Goal: Information Seeking & Learning: Learn about a topic

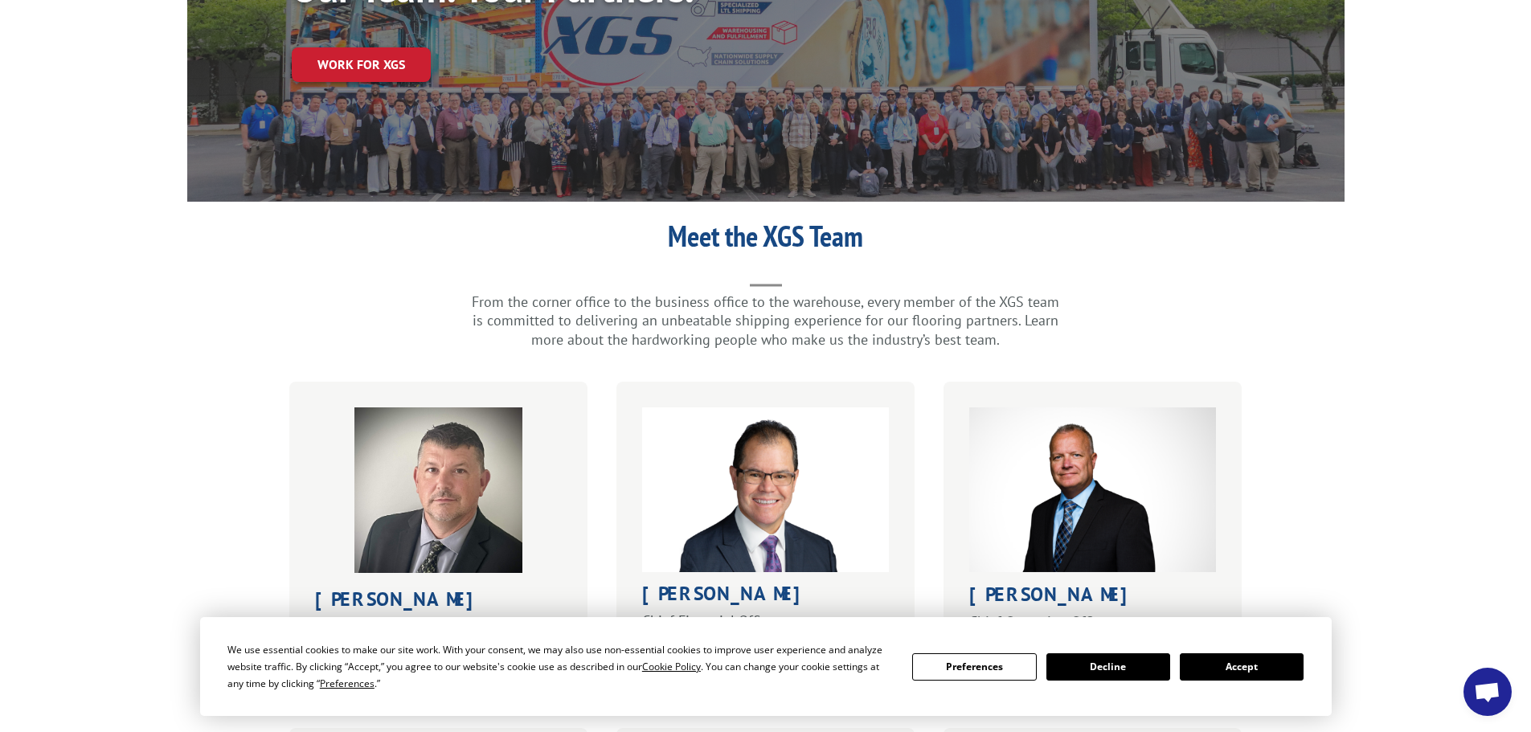
scroll to position [402, 0]
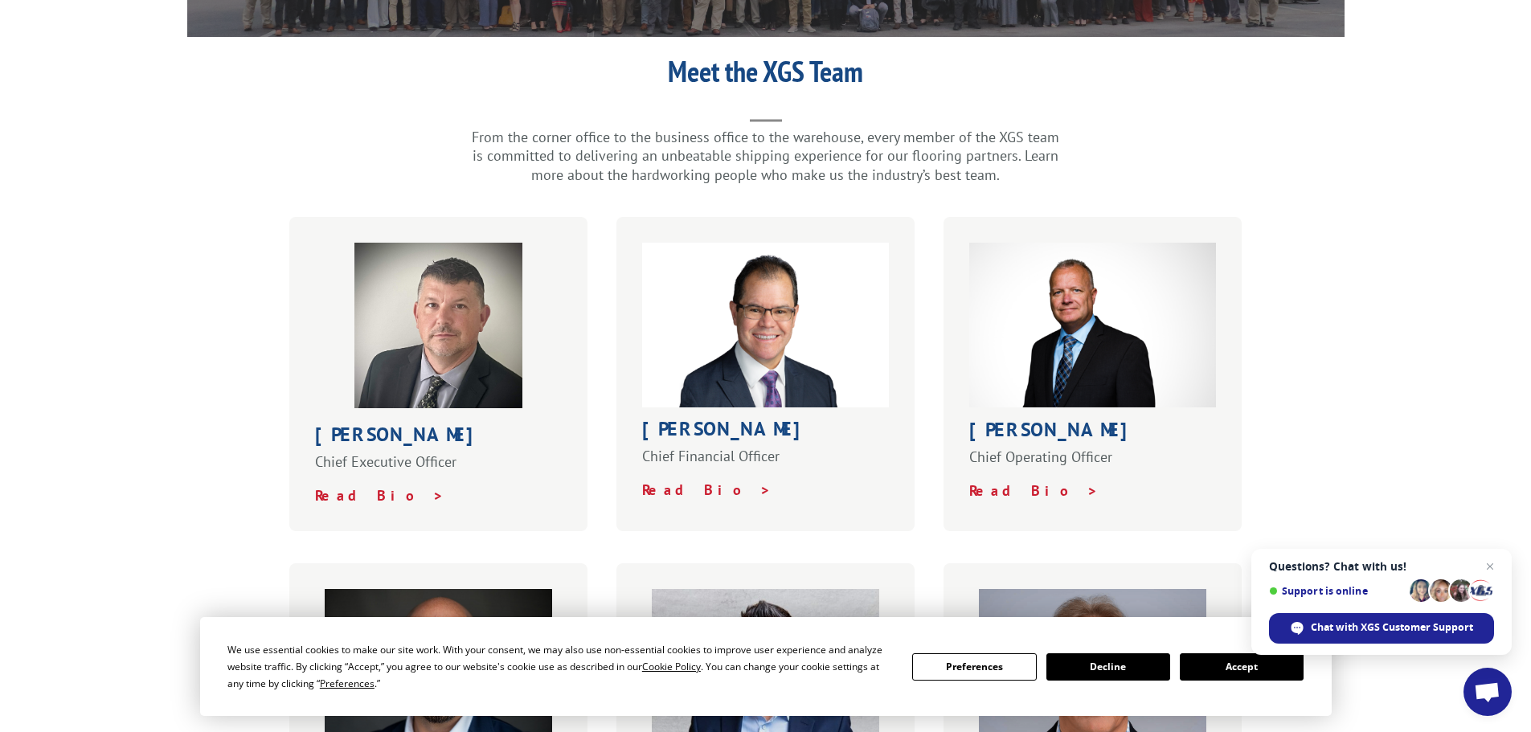
click at [1268, 673] on button "Accept" at bounding box center [1242, 666] width 124 height 27
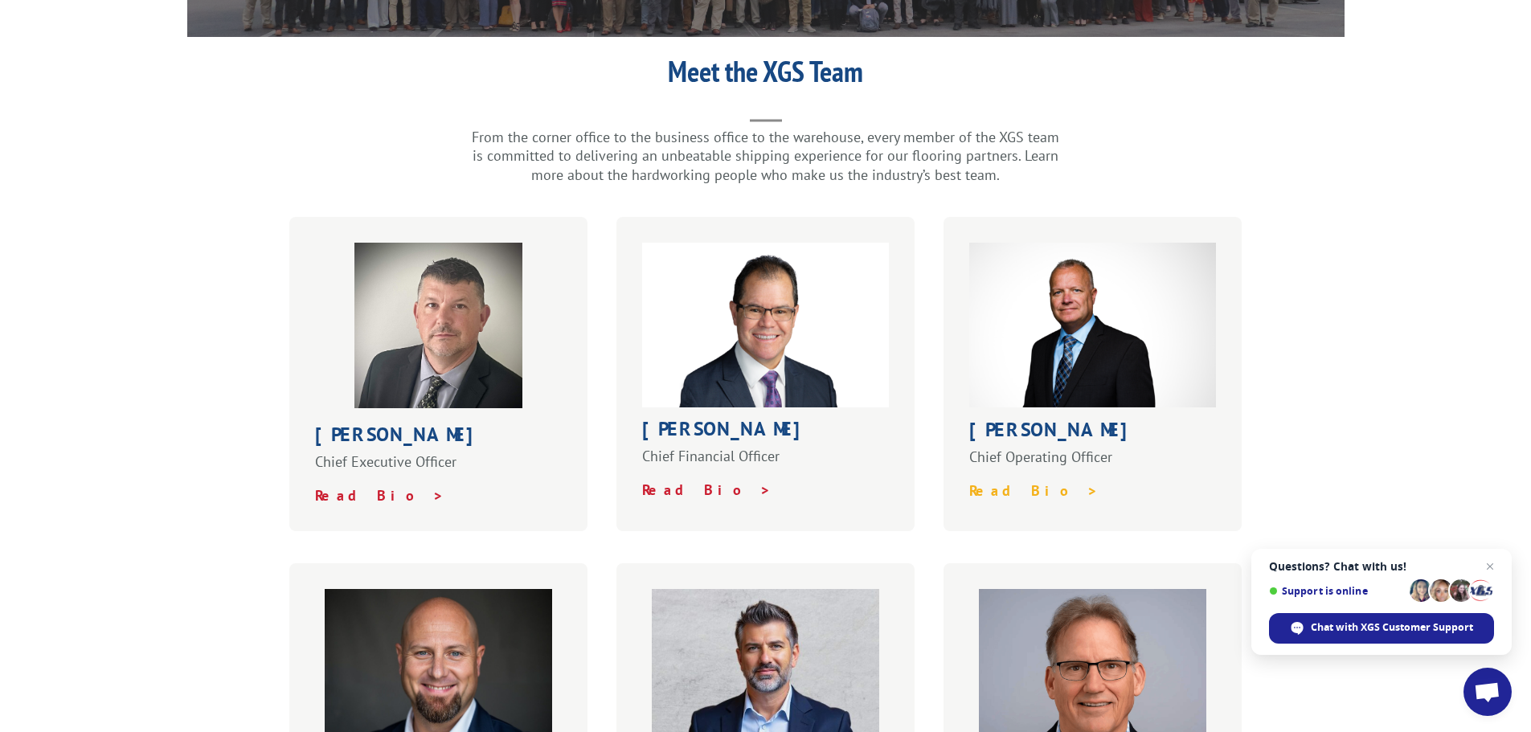
click at [1021, 481] on strong "Read Bio >" at bounding box center [1033, 490] width 129 height 18
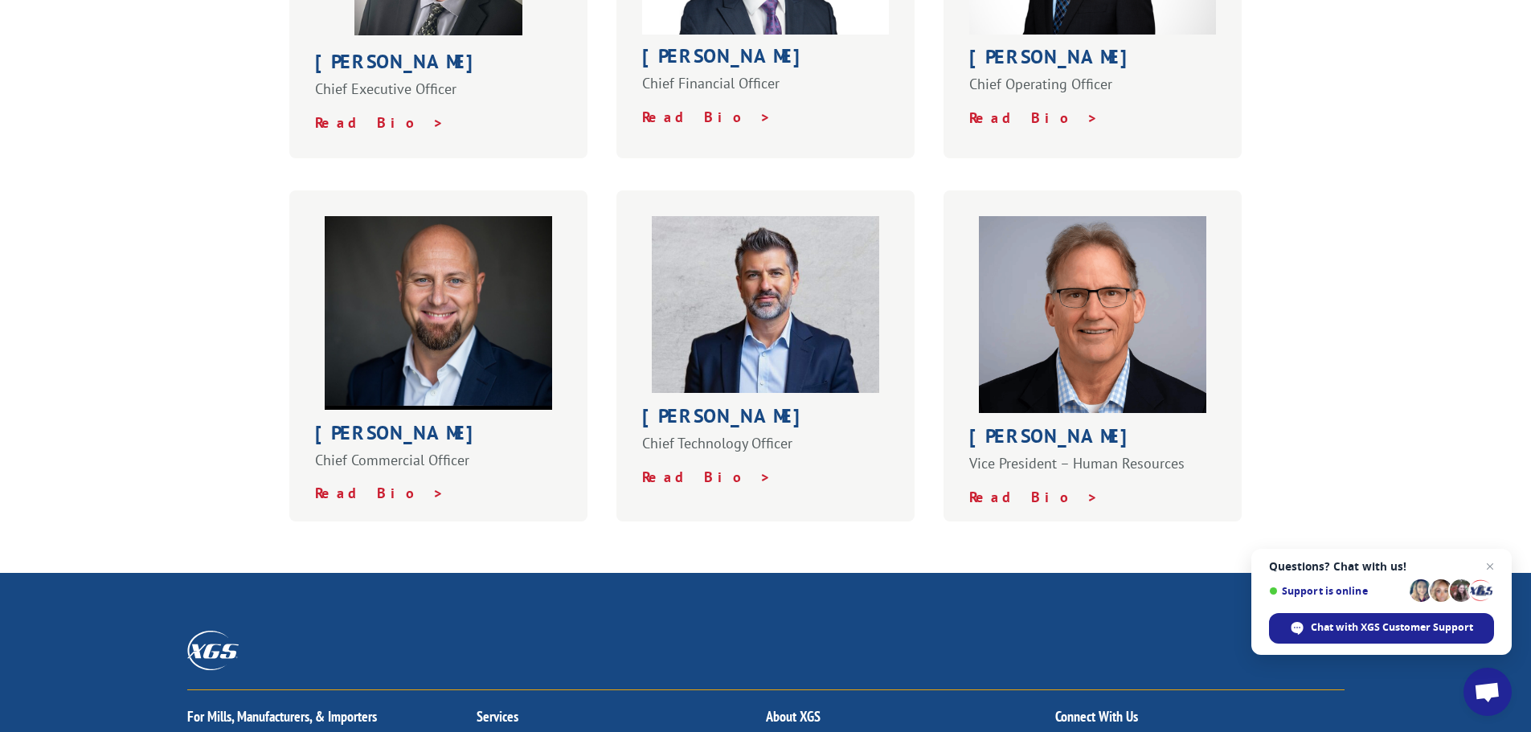
scroll to position [804, 0]
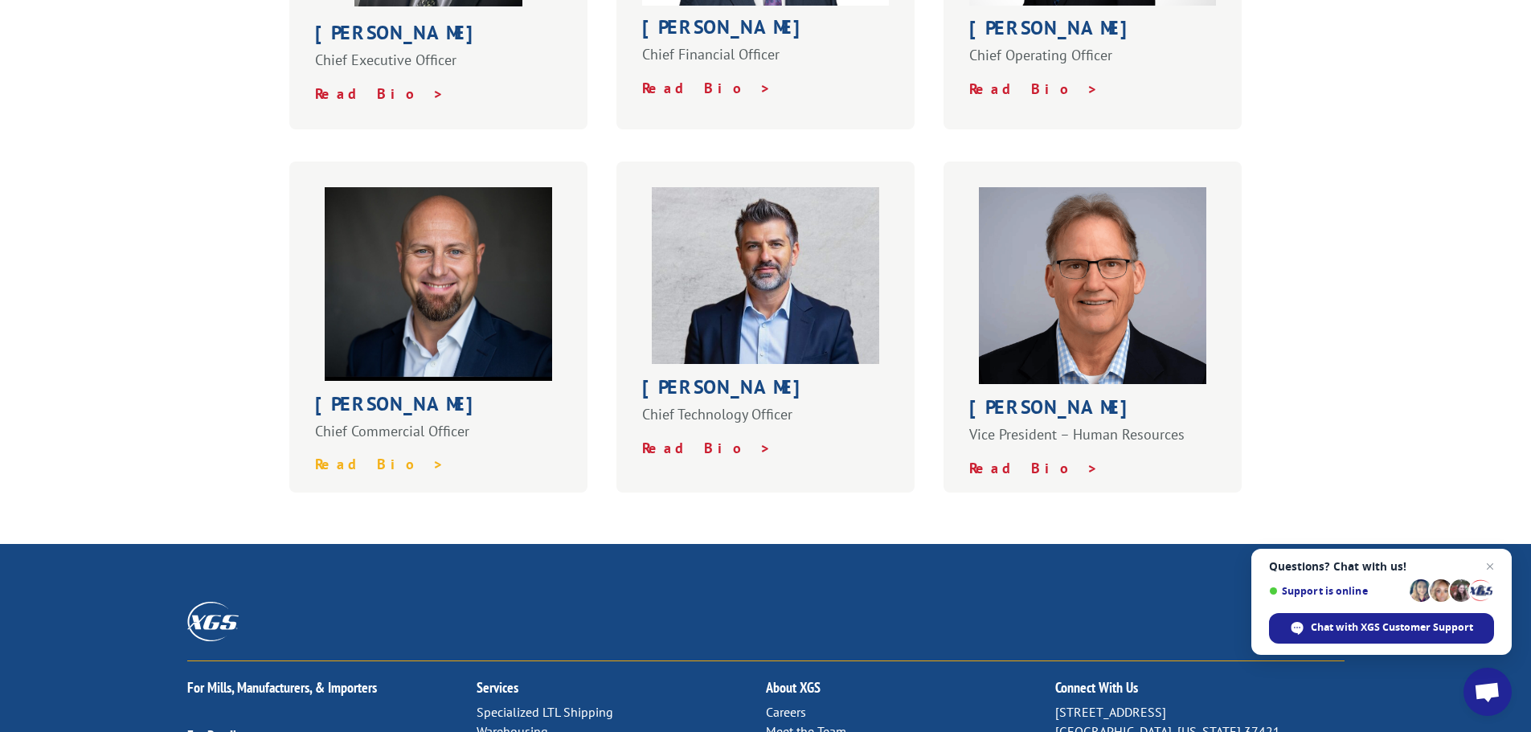
click at [341, 455] on strong "Read Bio >" at bounding box center [379, 464] width 129 height 18
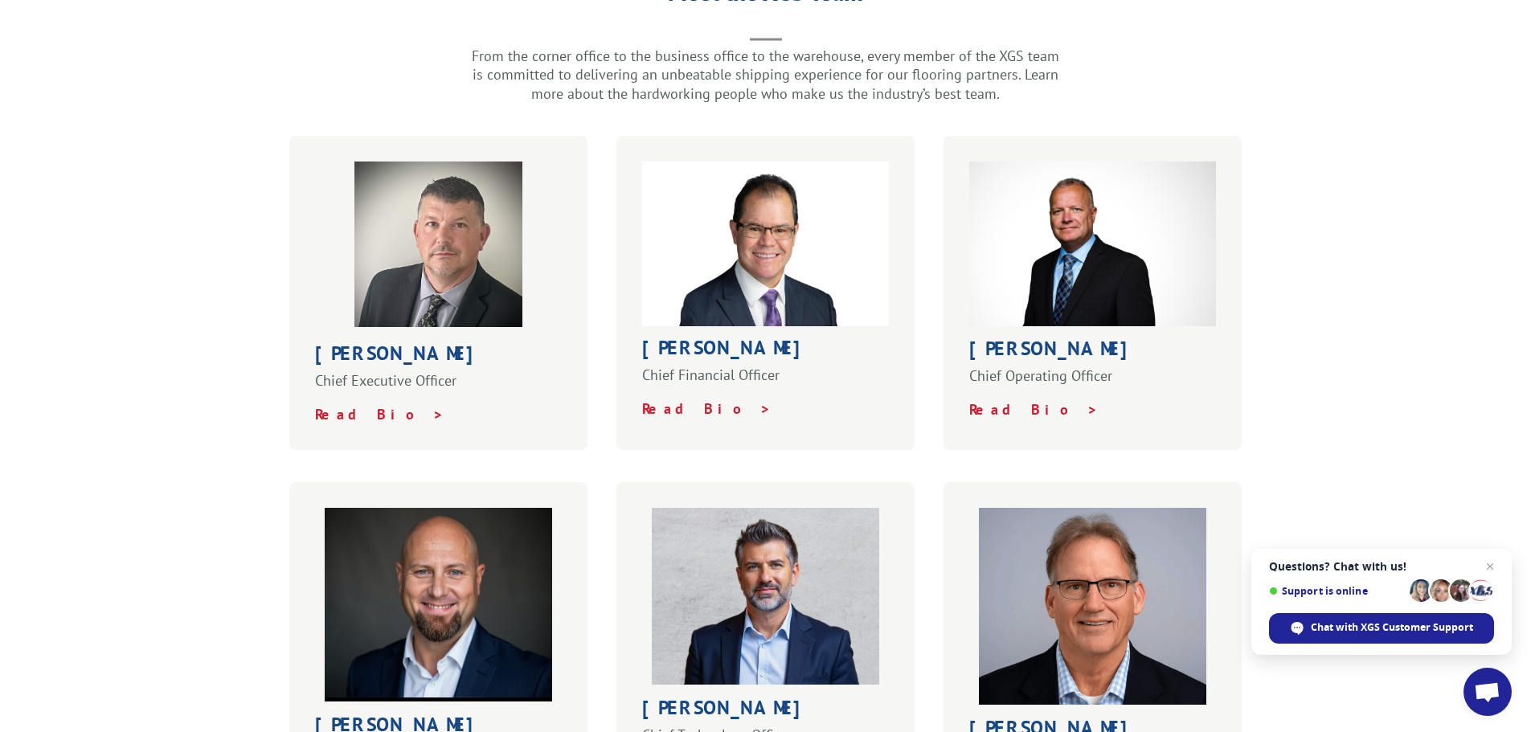
scroll to position [482, 0]
click at [364, 406] on strong "Read Bio >" at bounding box center [379, 415] width 129 height 18
click at [667, 400] on strong "Read Bio >" at bounding box center [706, 409] width 129 height 18
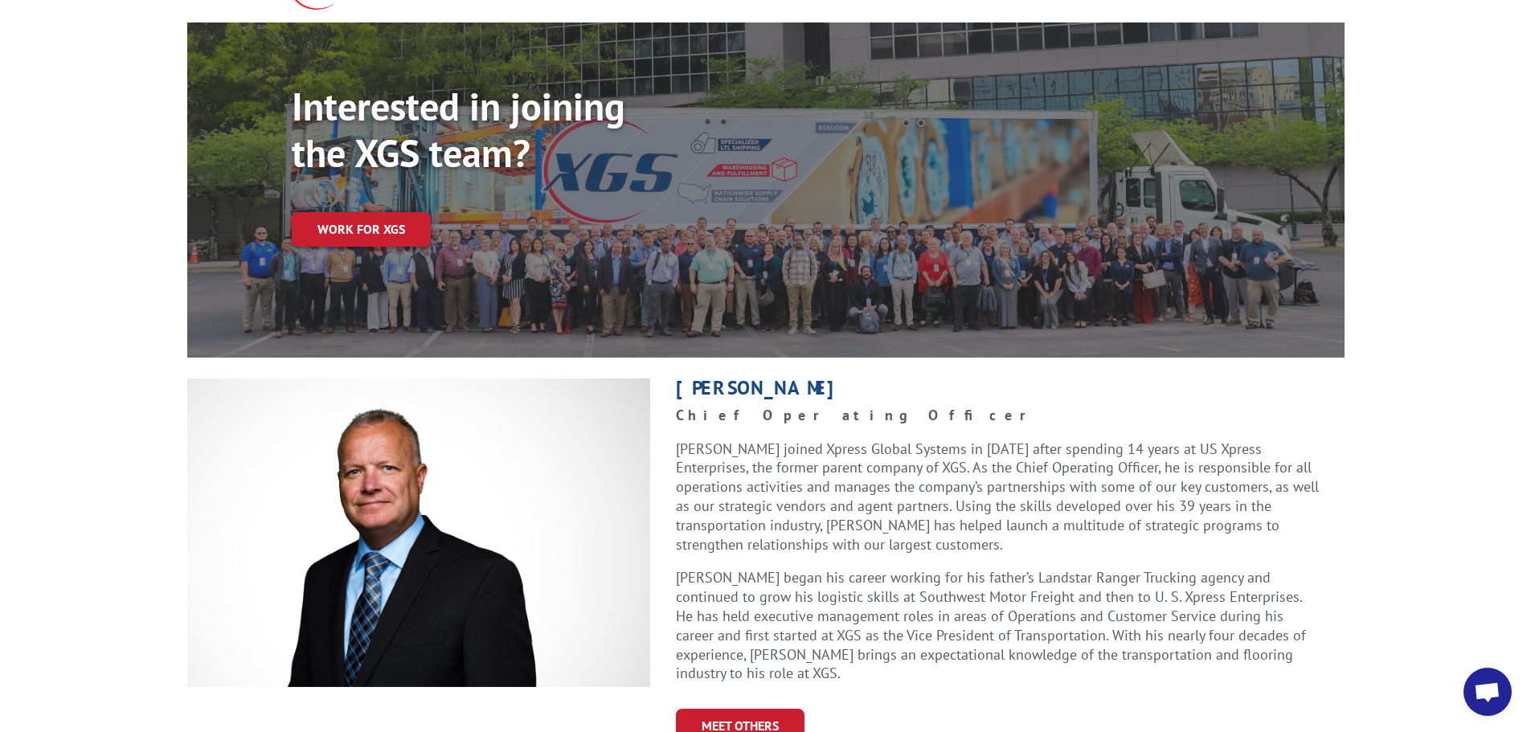
scroll to position [241, 0]
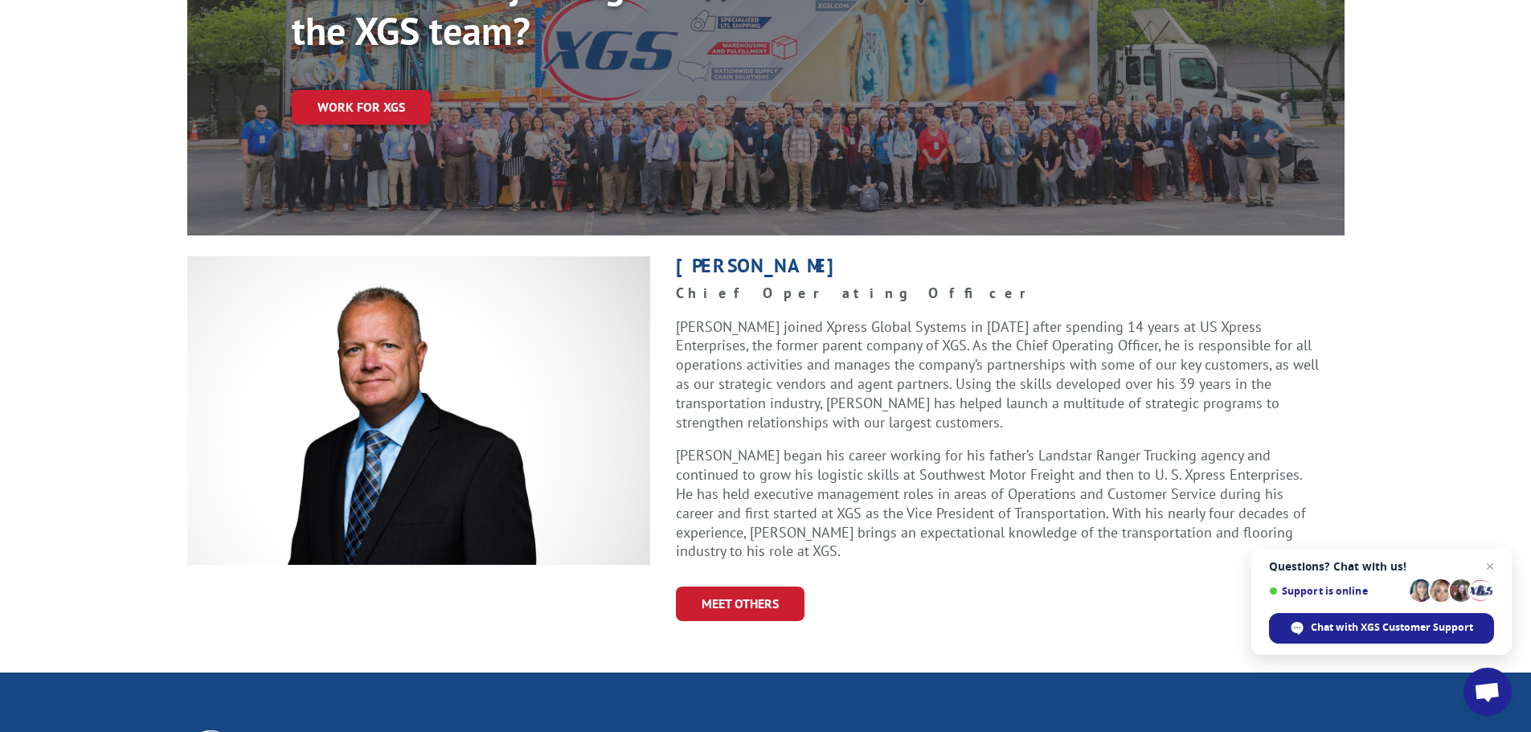
click at [123, 298] on div "Greg Laminack Chief Operating Officer Greg Laminack joined Xpress Global System…" at bounding box center [765, 439] width 1531 height 367
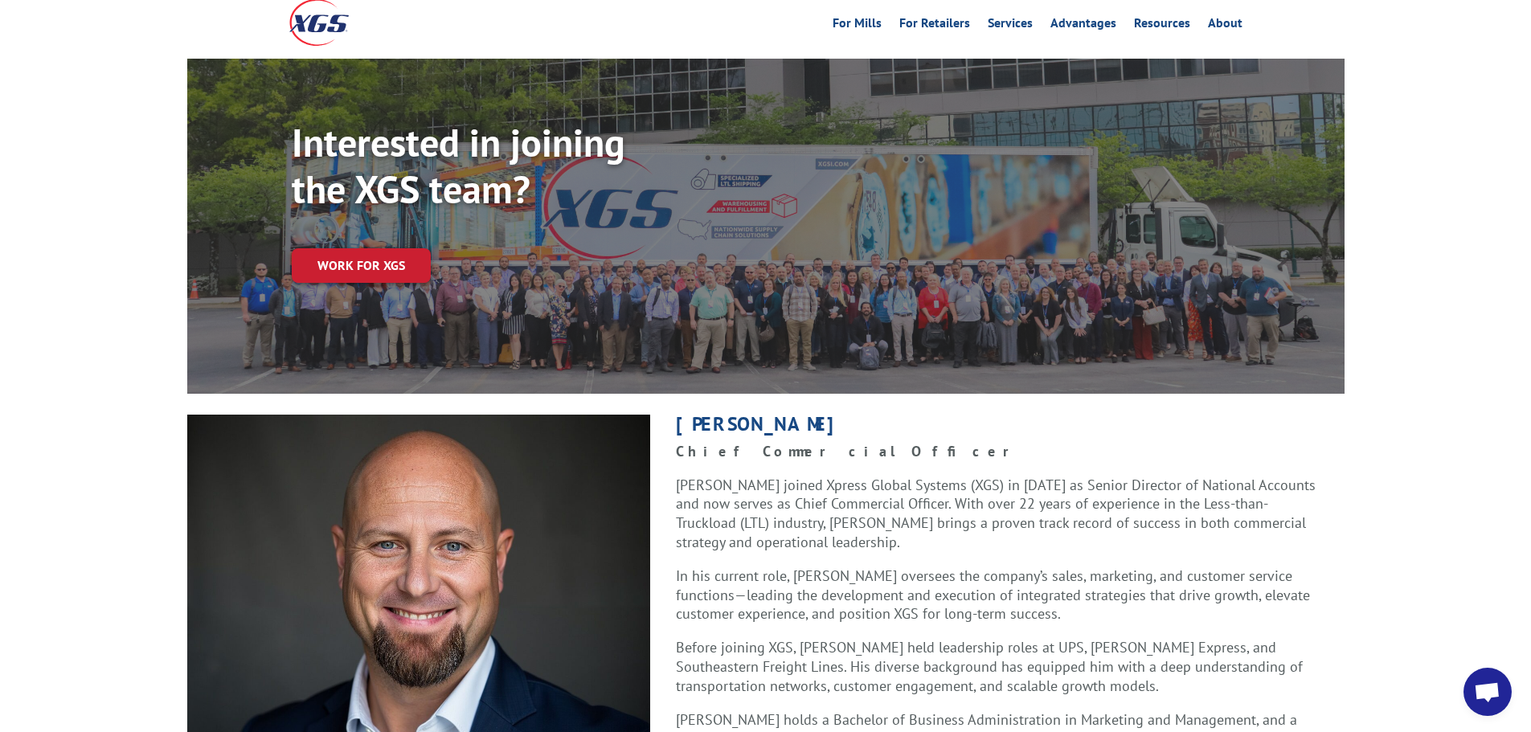
scroll to position [241, 0]
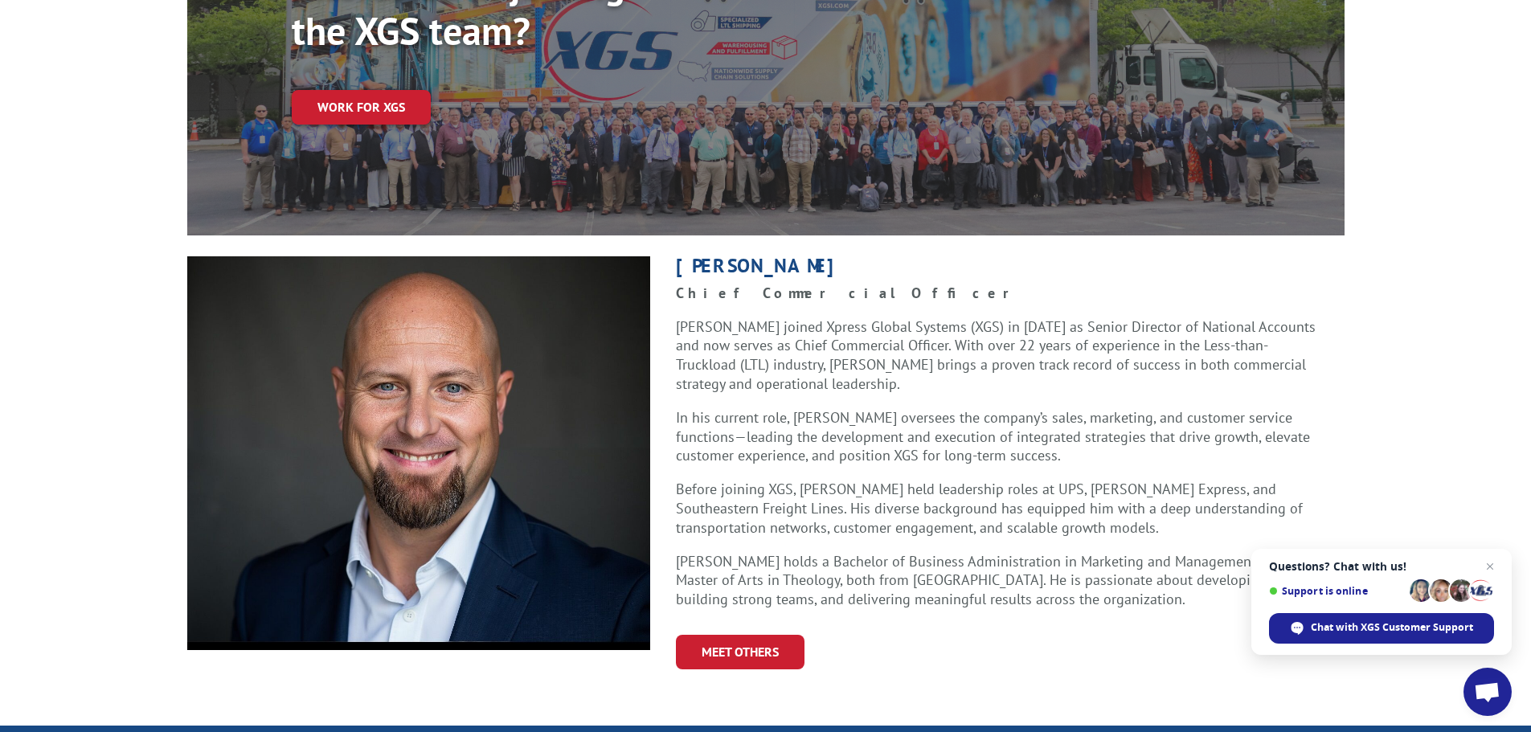
click at [154, 392] on div "Jacob Ward Chief Commercial Officer Jacob Ward joined Xpress Global Systems (XG…" at bounding box center [765, 466] width 1531 height 420
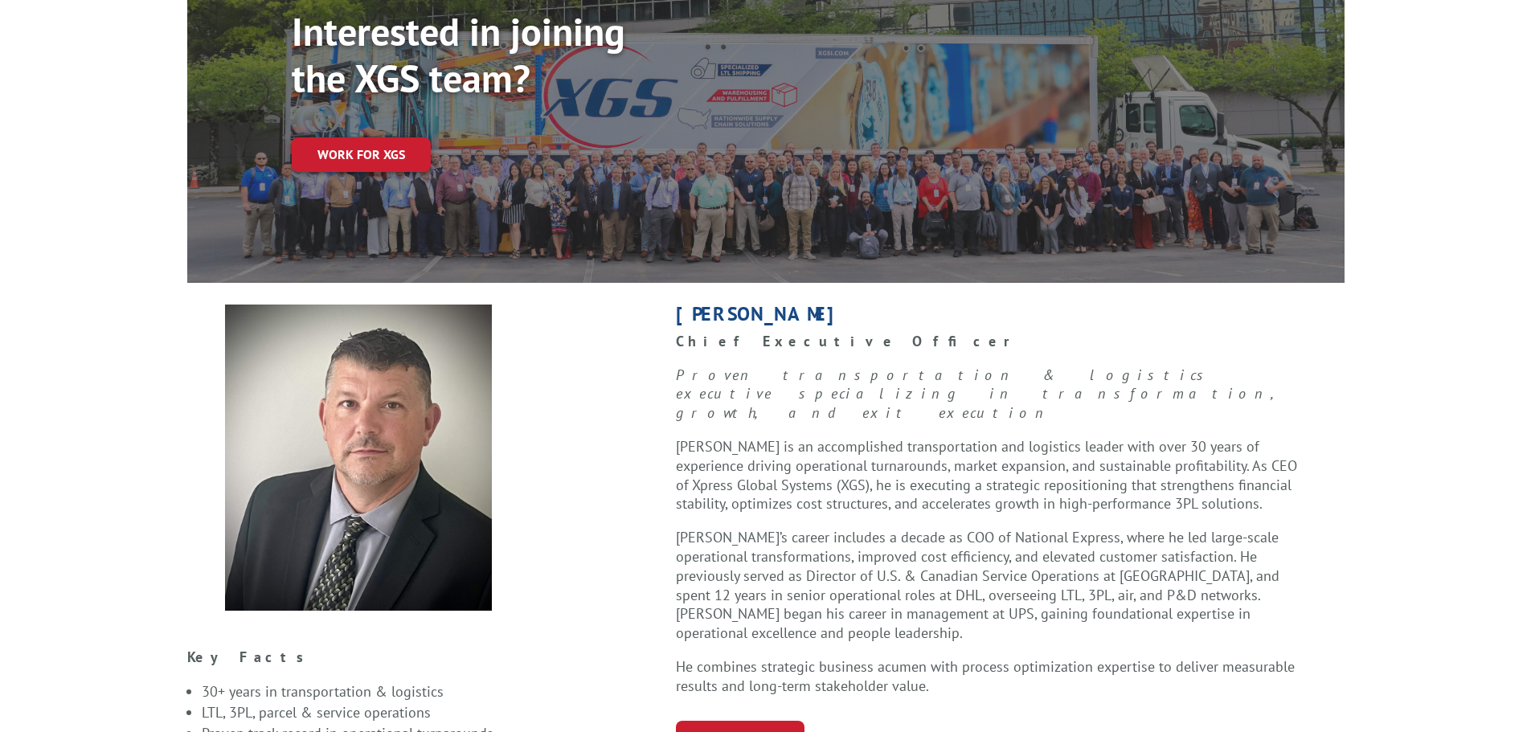
scroll to position [322, 0]
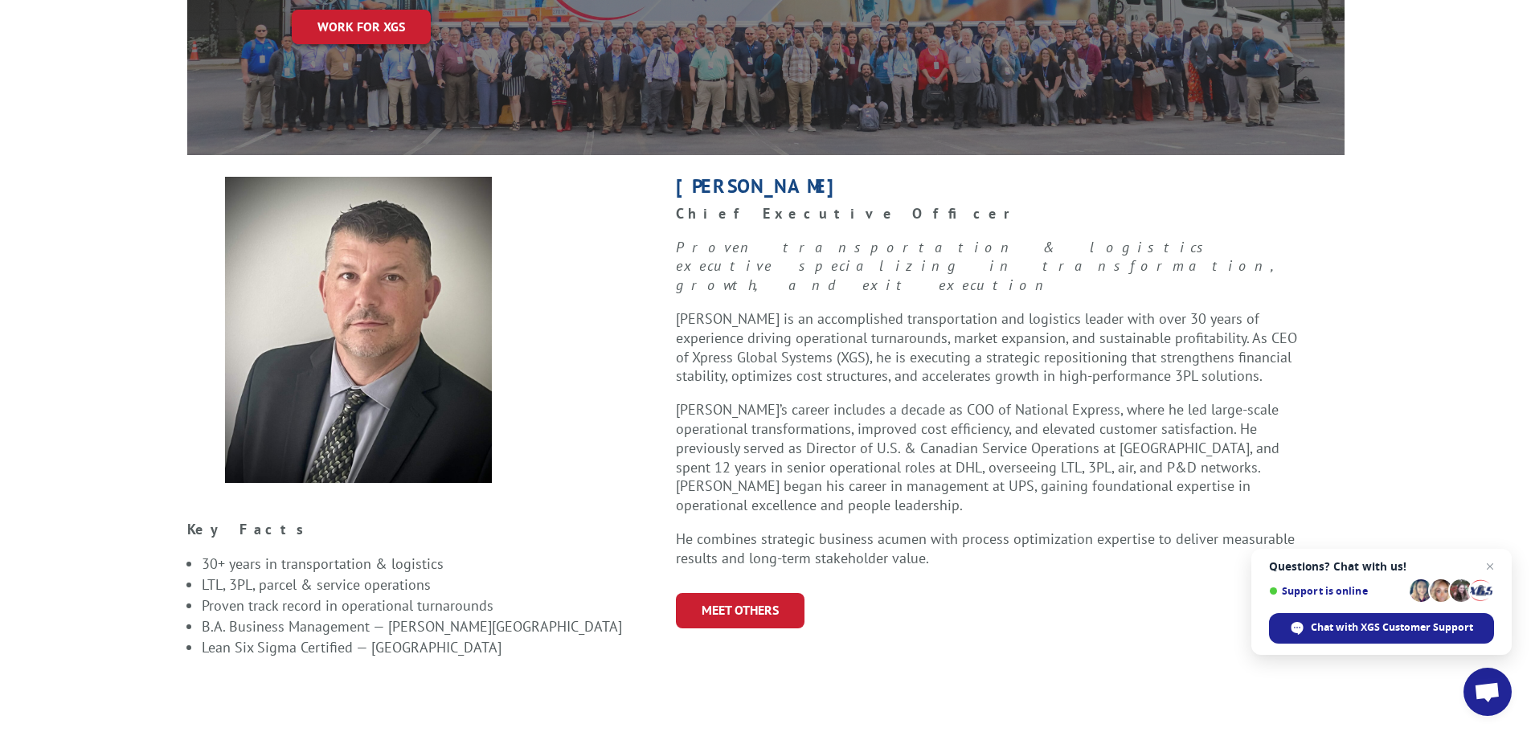
click at [994, 489] on div "Bob Kenna Chief Executive Officer Proven transportation & logistics executive s…" at bounding box center [997, 402] width 694 height 453
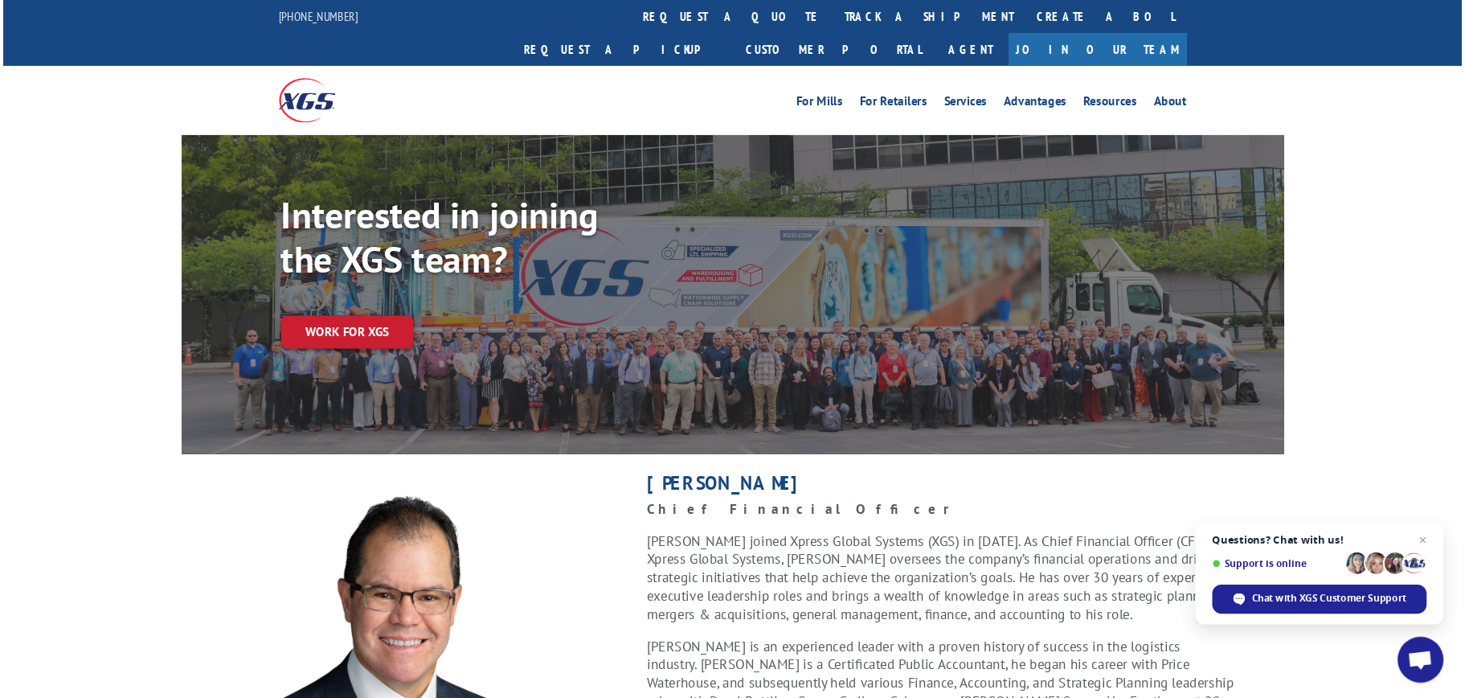
scroll to position [402, 0]
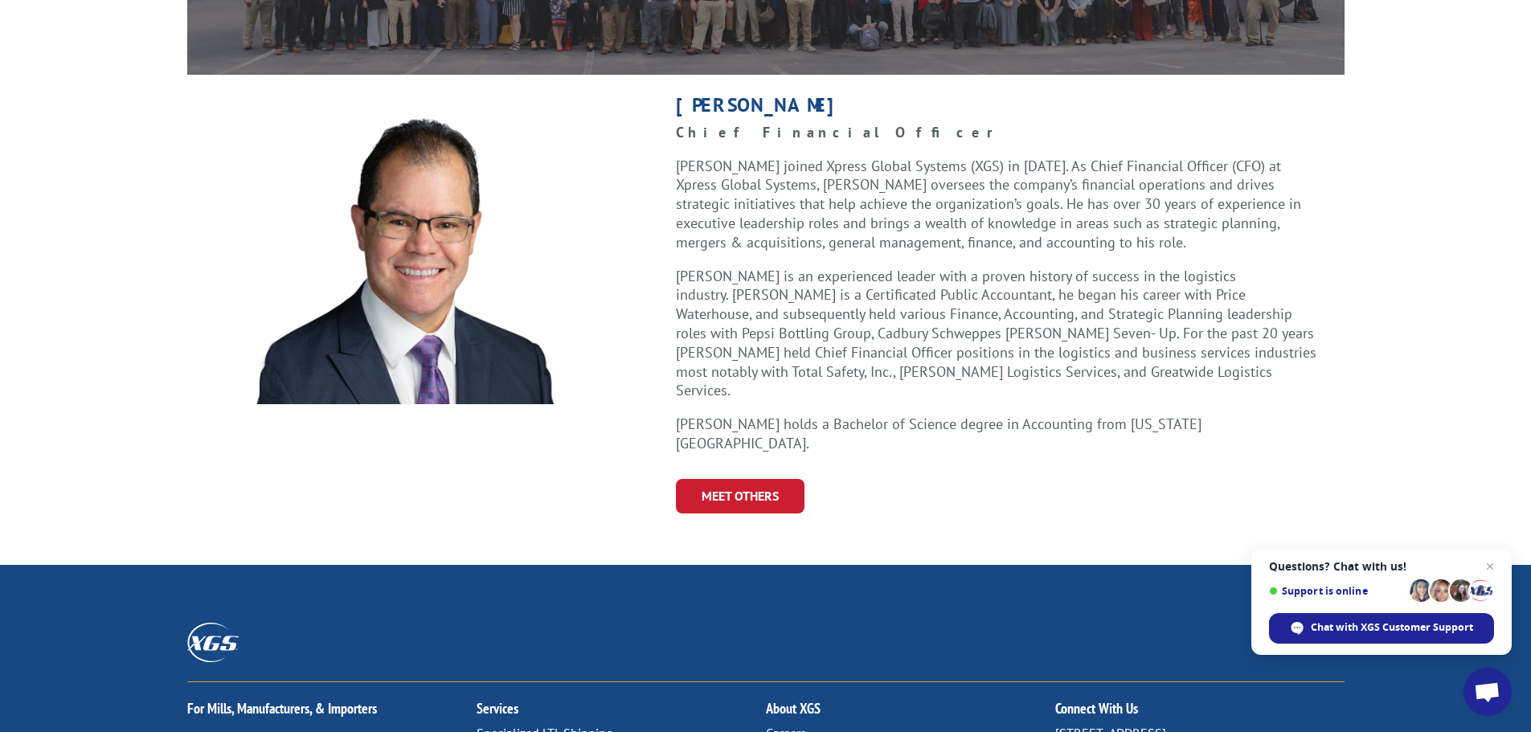
click at [1112, 267] on p "[PERSON_NAME] is an experienced leader with a proven history of success in the …" at bounding box center [997, 341] width 643 height 149
